Goal: Task Accomplishment & Management: Manage account settings

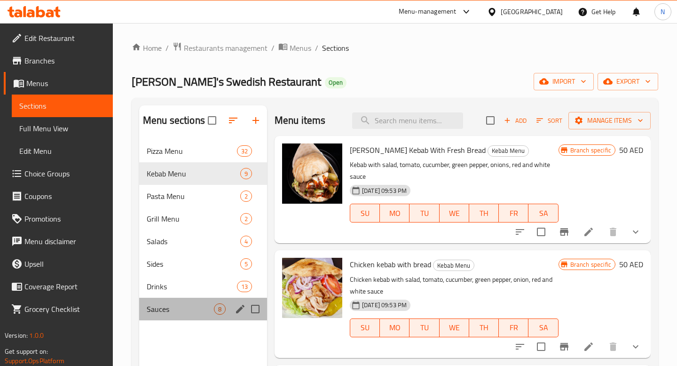
click at [203, 316] on div "Sauces 8" at bounding box center [203, 309] width 128 height 23
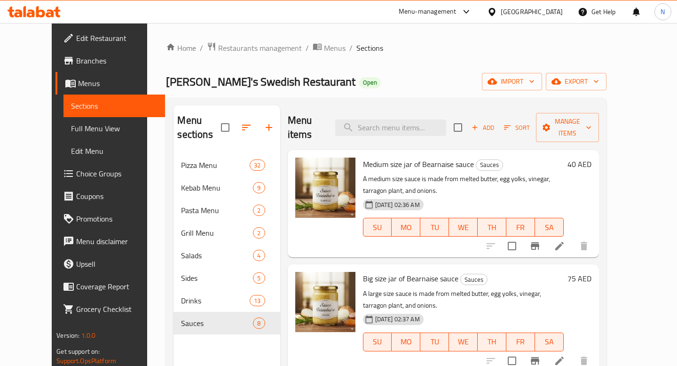
click at [76, 168] on span "Choice Groups" at bounding box center [116, 173] width 81 height 11
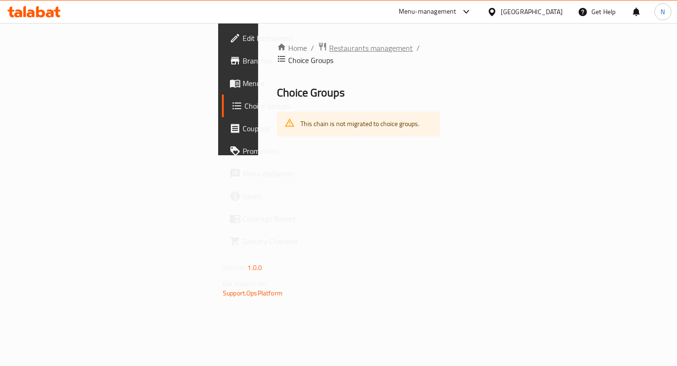
click at [329, 46] on span "Restaurants management" at bounding box center [371, 47] width 84 height 11
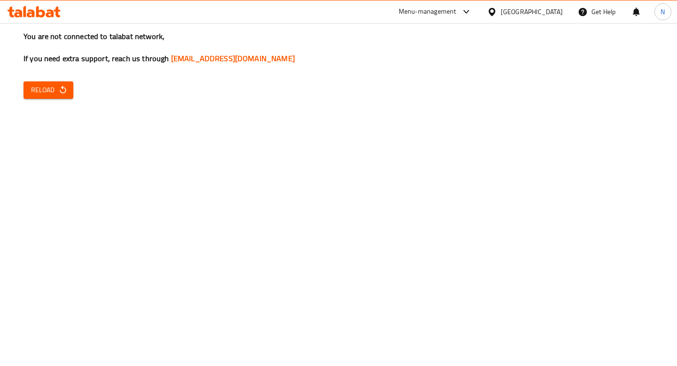
click at [71, 92] on button "Reload" at bounding box center [49, 89] width 50 height 17
click at [39, 86] on span "Reload" at bounding box center [48, 90] width 35 height 12
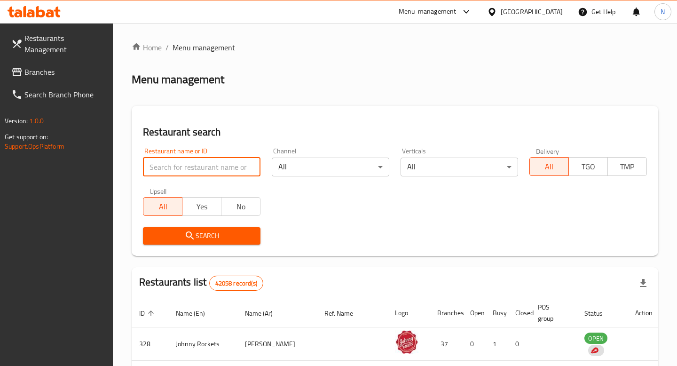
click at [207, 170] on input "search" at bounding box center [202, 167] width 118 height 19
click at [187, 256] on div "Home / Menu management Menu management Restaurant search Restaurant name or ID …" at bounding box center [395, 330] width 527 height 576
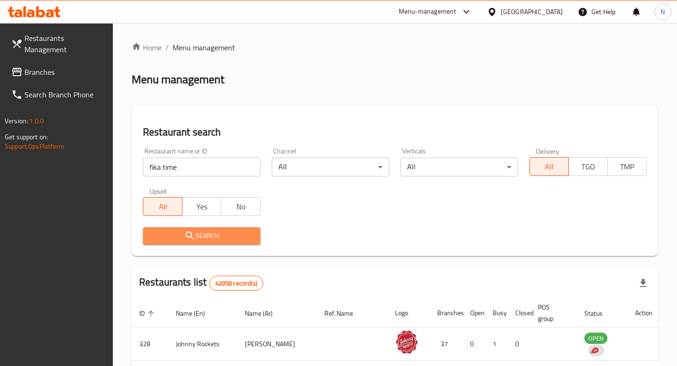
click at [180, 235] on span "Search" at bounding box center [202, 236] width 103 height 12
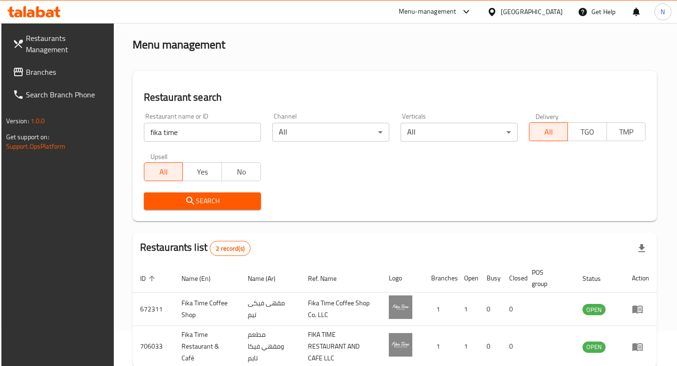
scroll to position [87, 0]
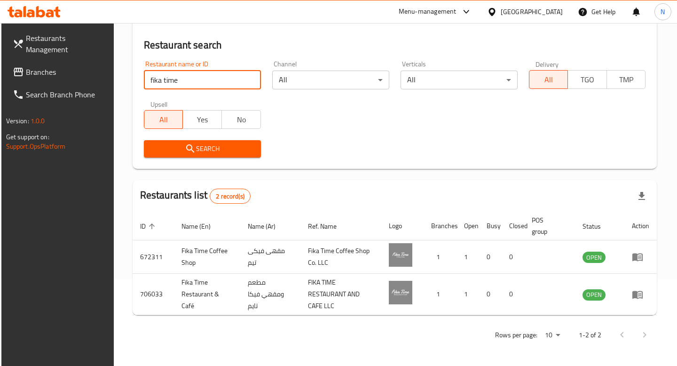
click at [199, 77] on input "fika time" at bounding box center [202, 80] width 117 height 19
click at [197, 90] on div "Restaurant name or ID fika time Restaurant name or ID" at bounding box center [202, 75] width 128 height 40
click at [193, 85] on input "fika time" at bounding box center [202, 80] width 117 height 19
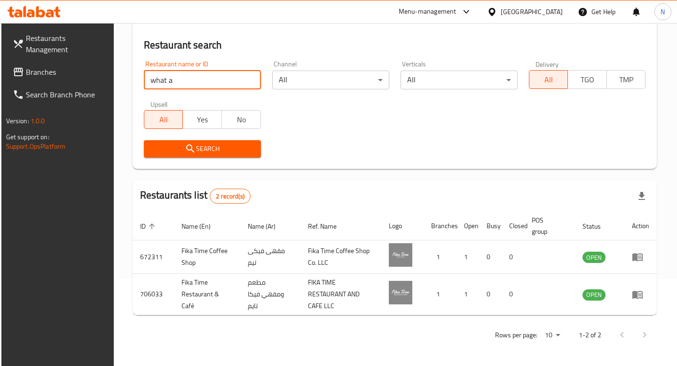
type input "what a cake"
click at [223, 149] on span "Search" at bounding box center [202, 149] width 102 height 12
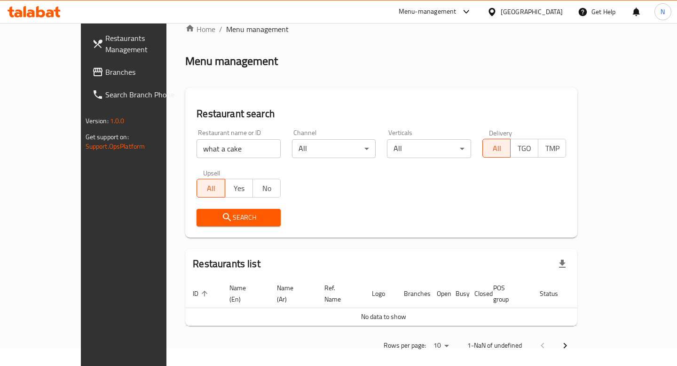
scroll to position [0, 0]
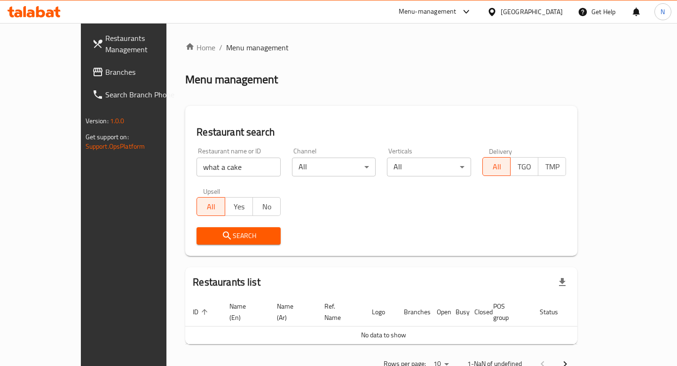
click at [429, 8] on div "Menu-management" at bounding box center [428, 11] width 58 height 11
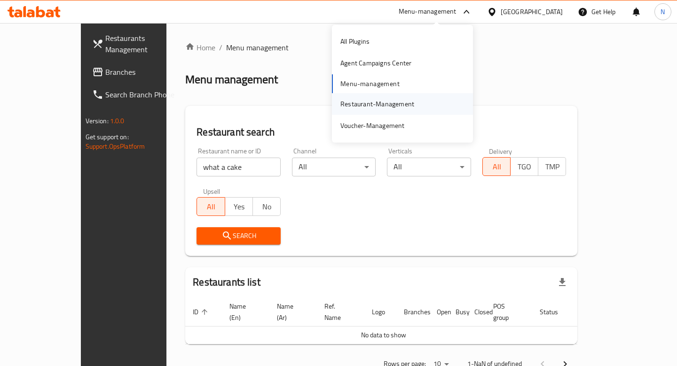
click at [384, 103] on div "Restaurant-Management" at bounding box center [378, 104] width 74 height 10
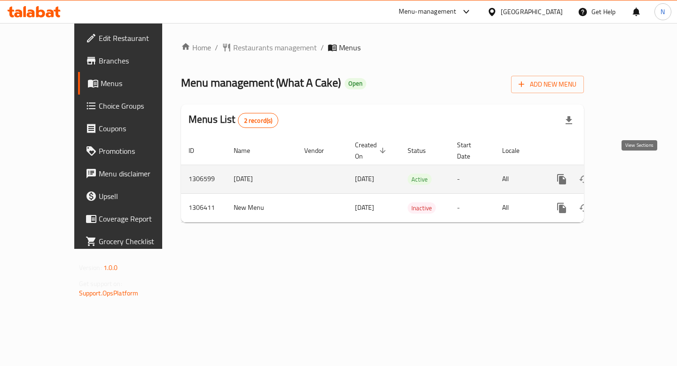
click at [635, 174] on icon "enhanced table" at bounding box center [629, 179] width 11 height 11
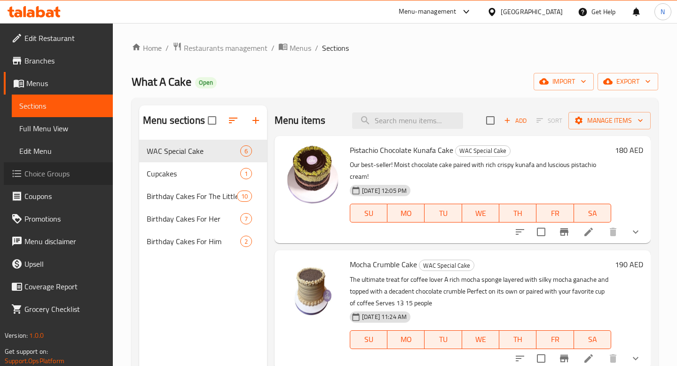
click at [59, 176] on span "Choice Groups" at bounding box center [64, 173] width 81 height 11
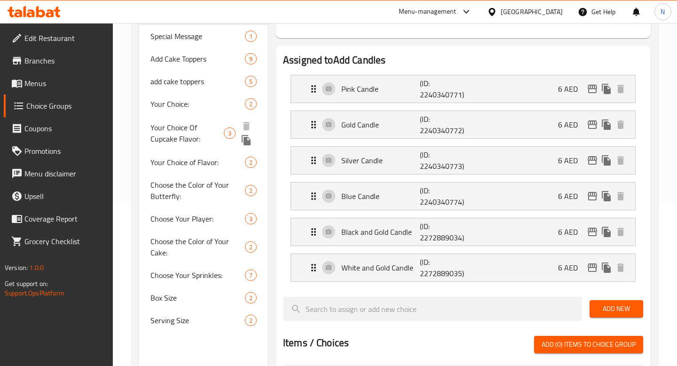
scroll to position [158, 0]
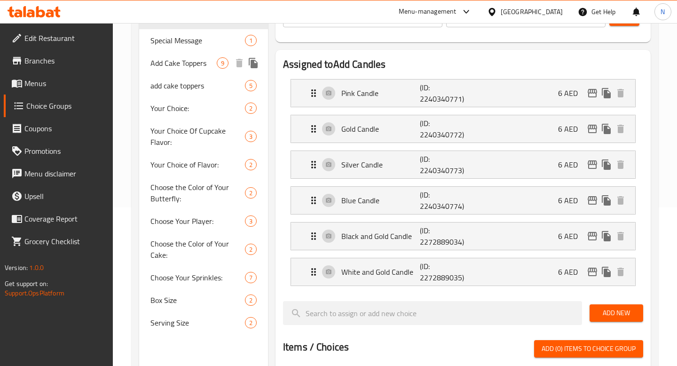
click at [204, 66] on span "Add Cake Toppers" at bounding box center [184, 62] width 66 height 11
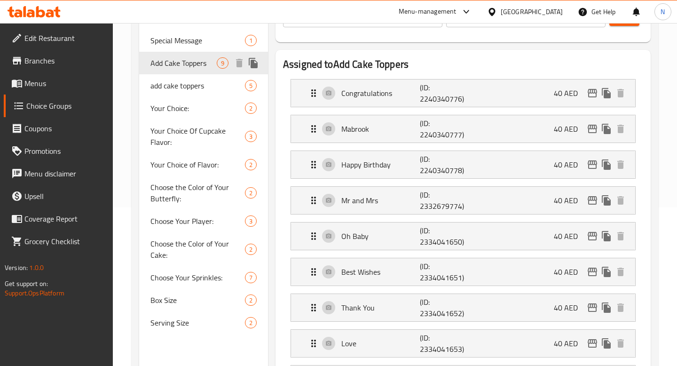
type input "Add Cake Toppers"
type input "اضافات الكيك"
type input "9"
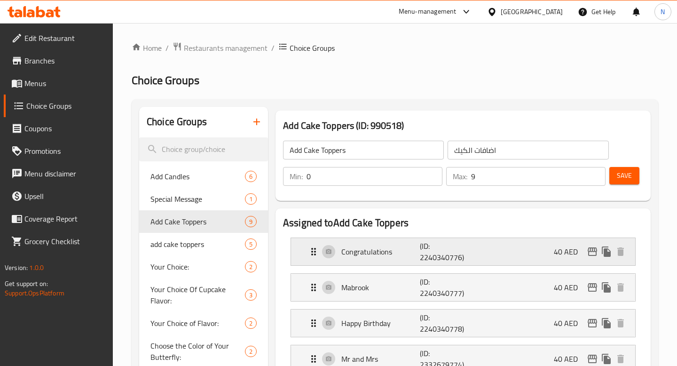
scroll to position [4, 0]
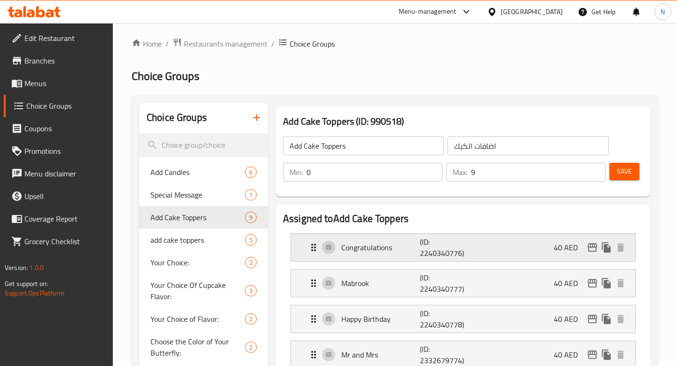
click at [391, 244] on p "Congratulations" at bounding box center [380, 247] width 79 height 11
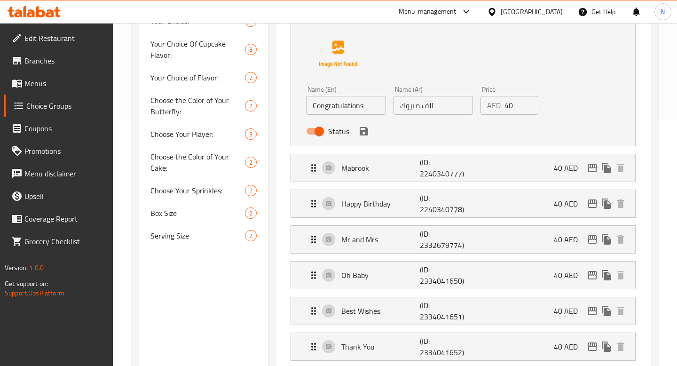
scroll to position [330, 0]
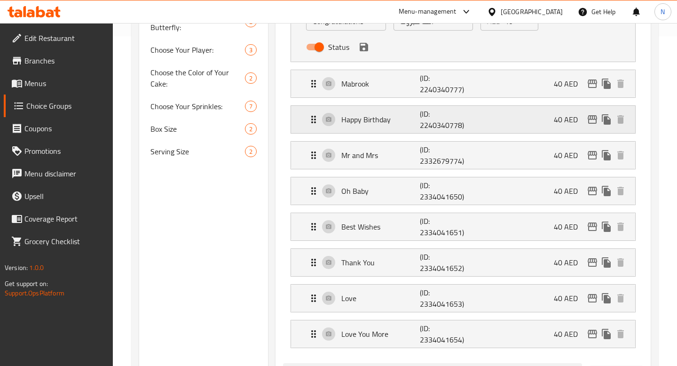
click at [390, 124] on p "Happy Birthday" at bounding box center [380, 119] width 79 height 11
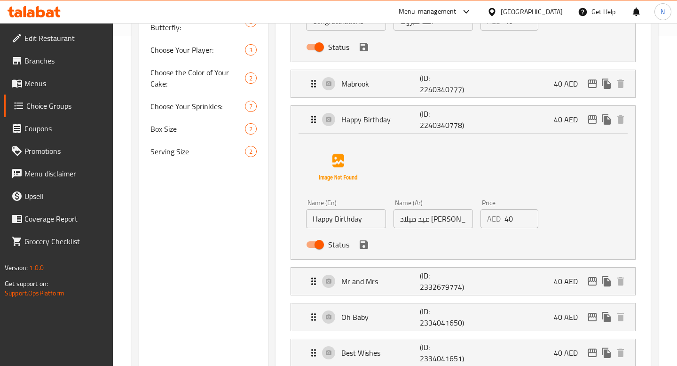
click at [363, 50] on icon "save" at bounding box center [364, 47] width 8 height 8
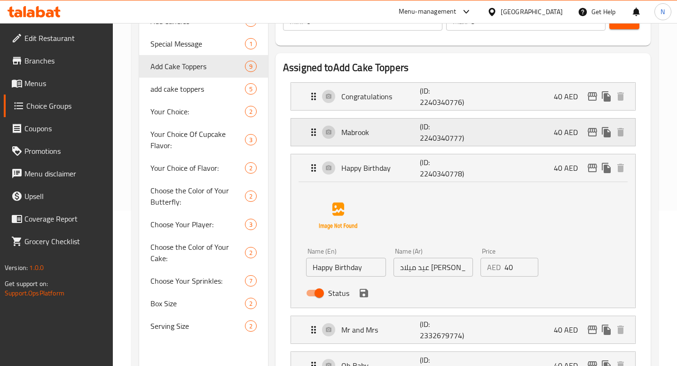
scroll to position [156, 0]
click at [363, 136] on p "Mabrook" at bounding box center [380, 131] width 79 height 11
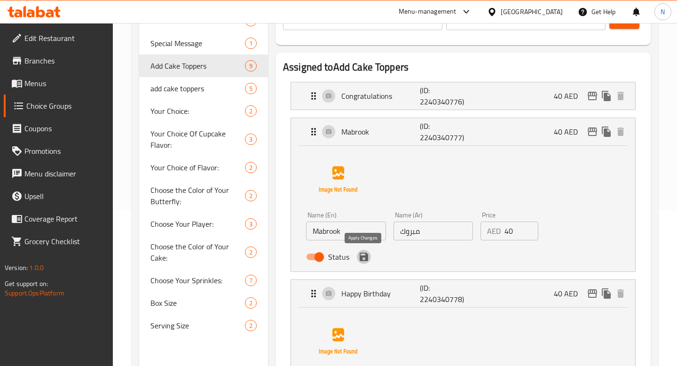
click at [364, 259] on icon "save" at bounding box center [363, 256] width 11 height 11
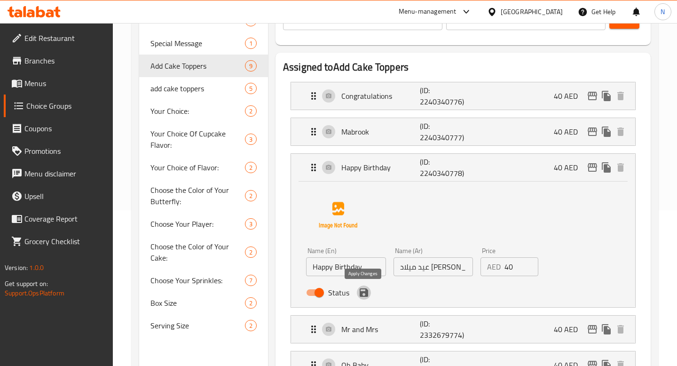
click at [362, 293] on icon "save" at bounding box center [364, 292] width 8 height 8
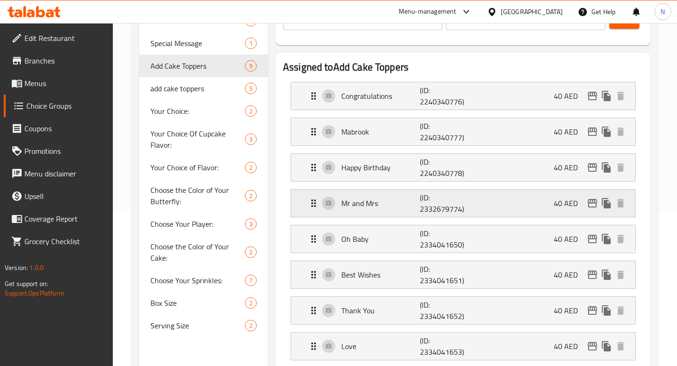
click at [363, 214] on div "Mr and Mrs (ID: 2332679774) 40 AED" at bounding box center [466, 203] width 316 height 27
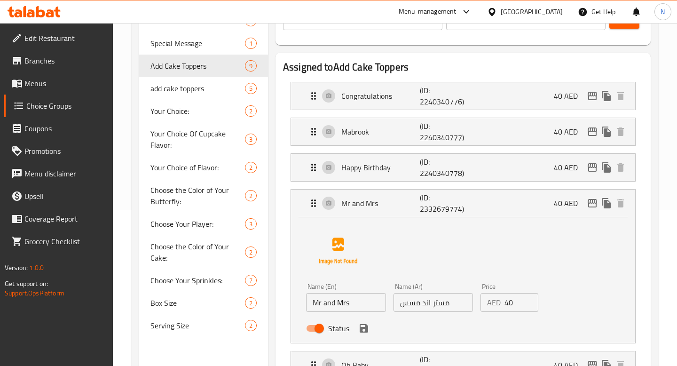
click at [365, 333] on icon "save" at bounding box center [363, 328] width 11 height 11
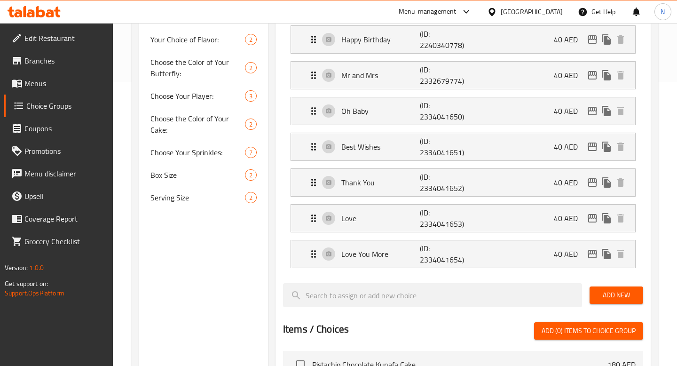
scroll to position [370, 0]
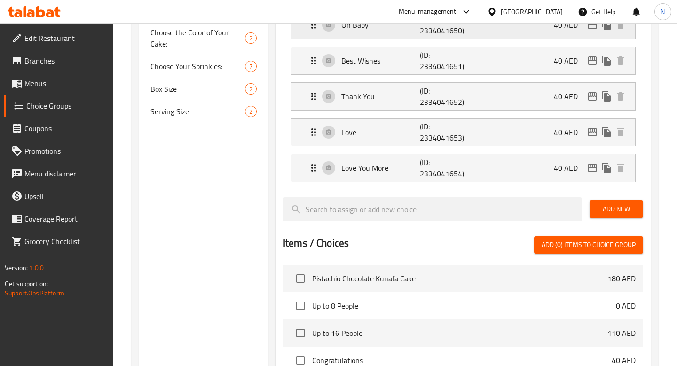
click at [373, 33] on div "Oh Baby (ID: 2334041650) 40 AED" at bounding box center [466, 24] width 316 height 27
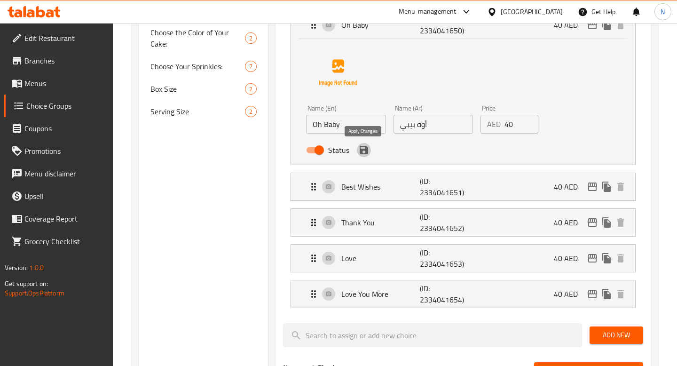
click at [365, 154] on icon "save" at bounding box center [363, 149] width 11 height 11
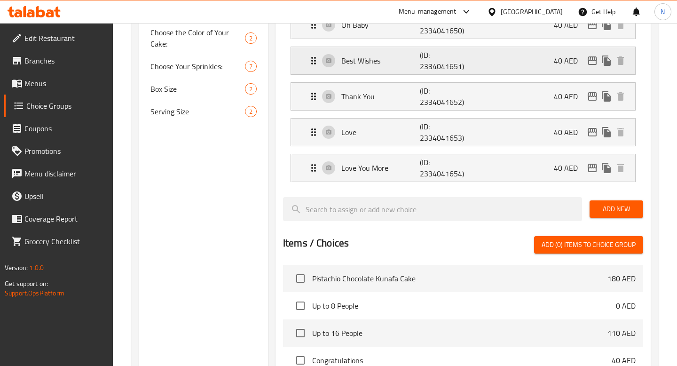
click at [367, 69] on div "Best Wishes (ID: 2334041651) 40 AED" at bounding box center [466, 60] width 316 height 27
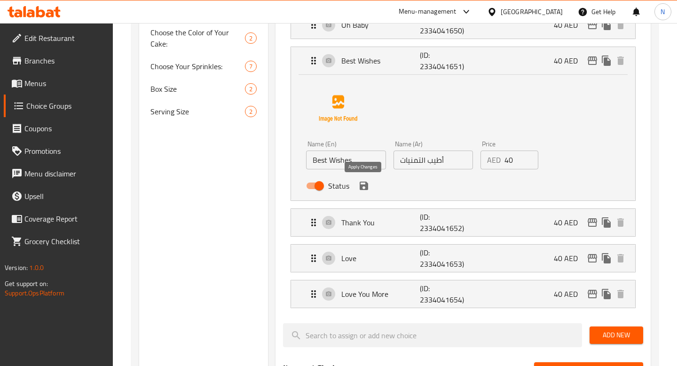
click at [366, 184] on icon "save" at bounding box center [364, 186] width 8 height 8
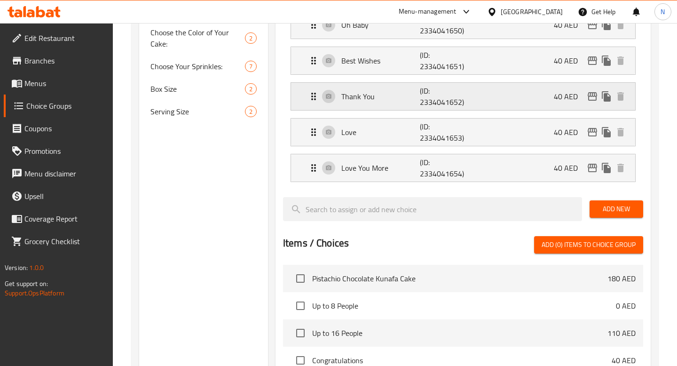
click at [384, 91] on p "Thank You" at bounding box center [380, 96] width 79 height 11
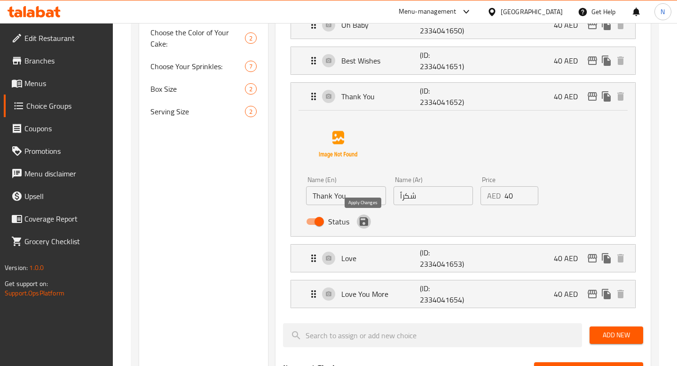
click at [364, 226] on icon "save" at bounding box center [363, 221] width 11 height 11
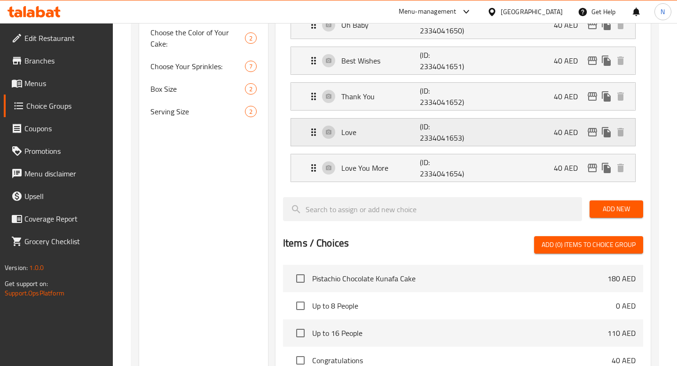
click at [364, 135] on p "Love" at bounding box center [380, 132] width 79 height 11
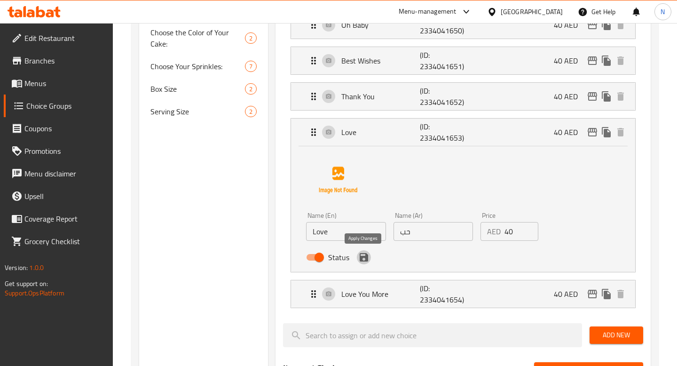
click at [365, 256] on icon "save" at bounding box center [364, 257] width 8 height 8
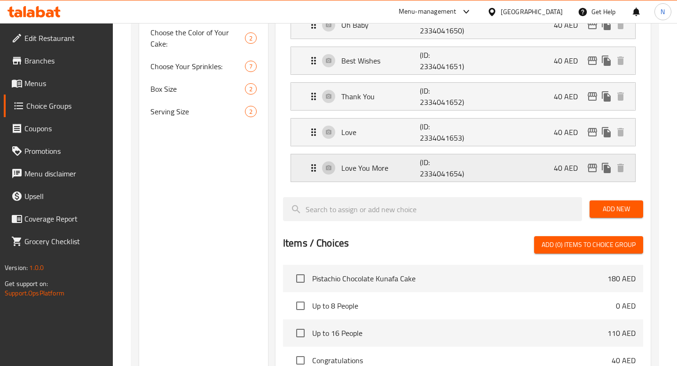
click at [382, 168] on p "Love You More" at bounding box center [380, 167] width 79 height 11
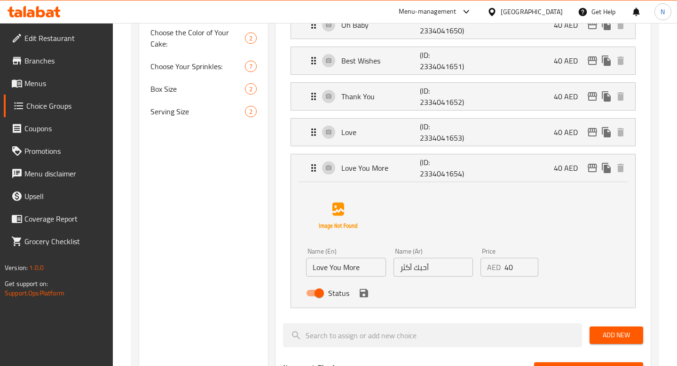
click at [365, 299] on button "save" at bounding box center [364, 293] width 14 height 14
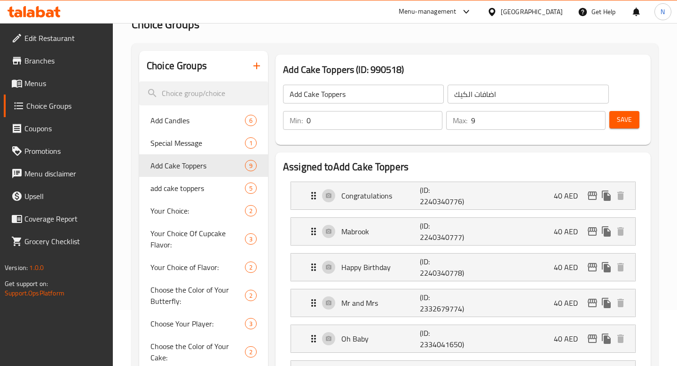
scroll to position [0, 0]
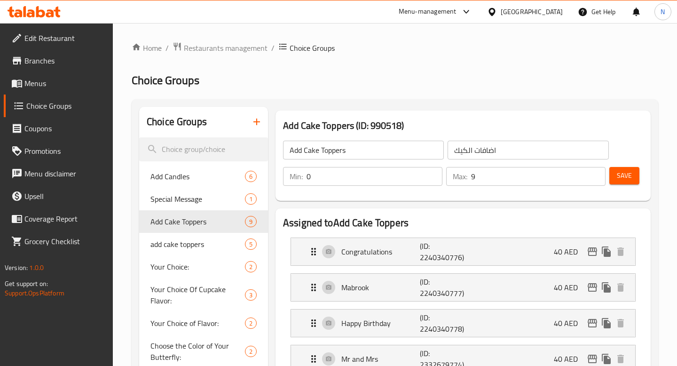
click at [630, 168] on button "Save" at bounding box center [625, 175] width 30 height 17
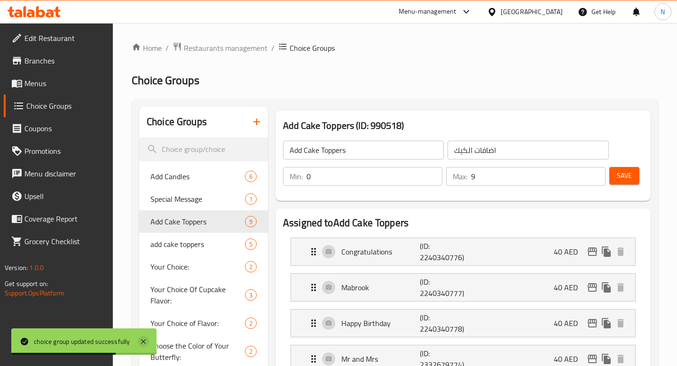
click at [148, 340] on icon at bounding box center [143, 341] width 11 height 11
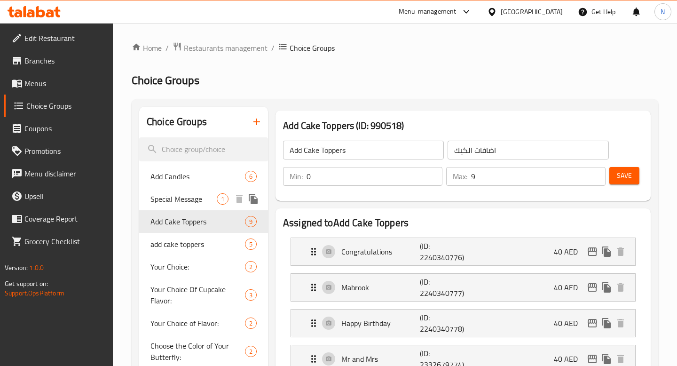
click at [222, 202] on span "1" at bounding box center [222, 199] width 11 height 9
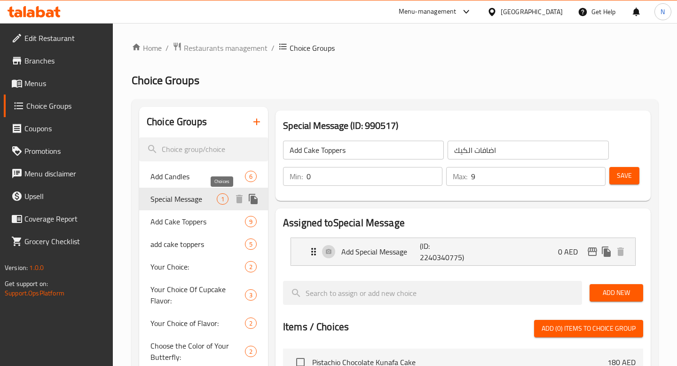
type input "Special Message"
type input "1"
click at [255, 198] on icon "duplicate" at bounding box center [253, 199] width 9 height 10
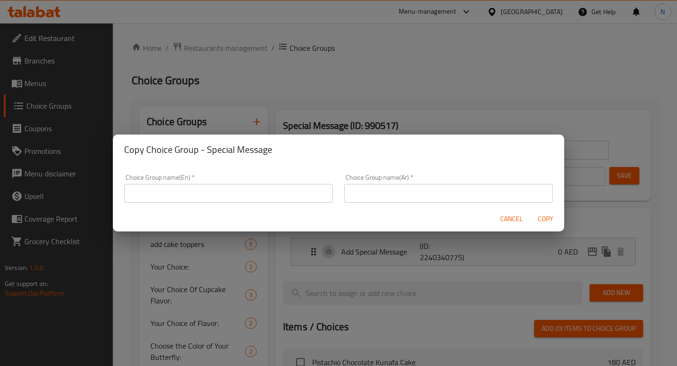
click at [508, 220] on span "Cancel" at bounding box center [511, 219] width 23 height 12
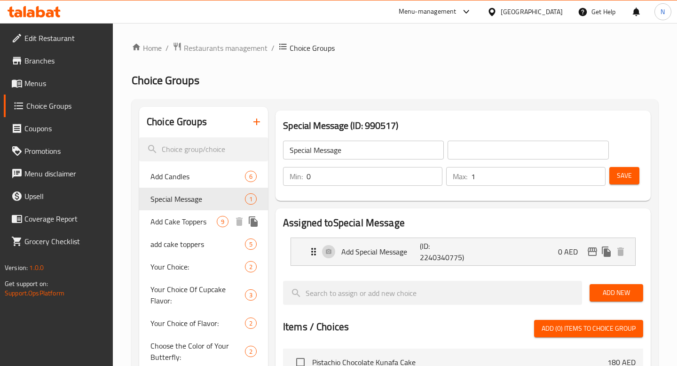
click at [194, 220] on span "Add Cake Toppers" at bounding box center [184, 221] width 66 height 11
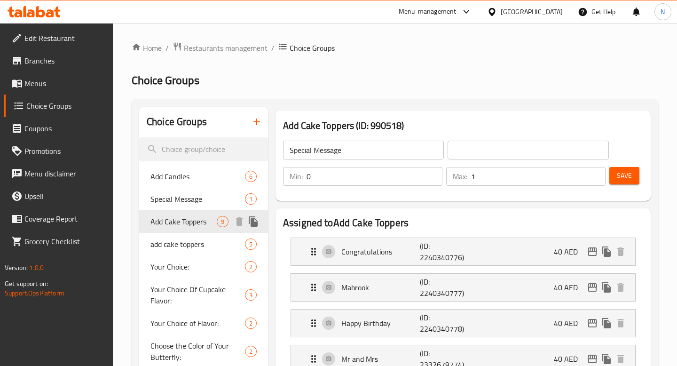
type input "Add Cake Toppers"
type input "اضافات الكيك"
type input "9"
